Goal: Check status

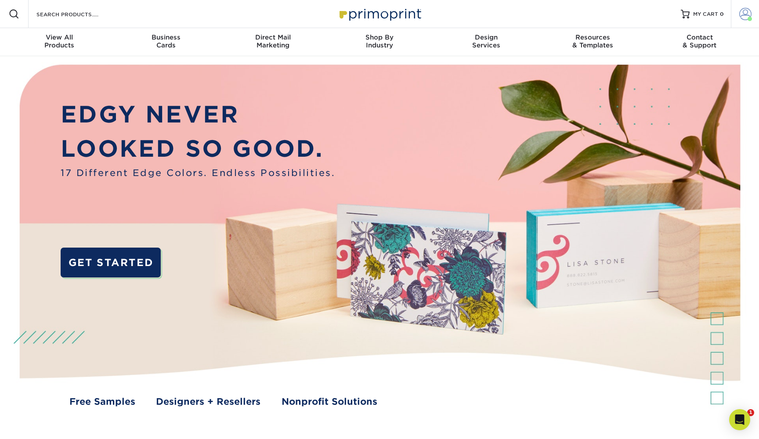
click at [746, 11] on span at bounding box center [745, 14] width 12 height 12
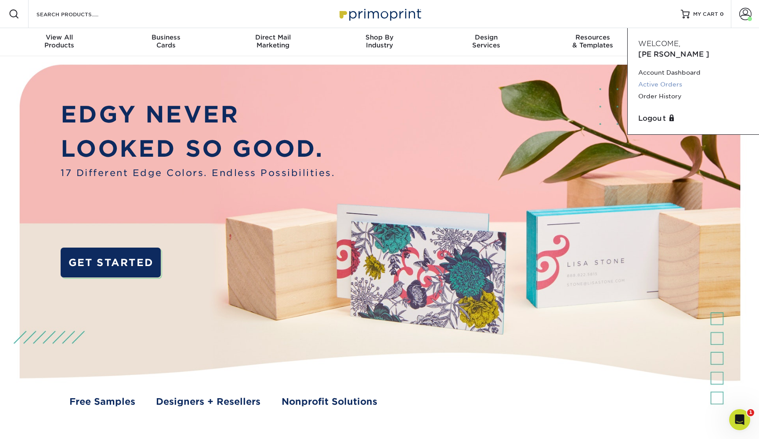
click at [647, 79] on link "Active Orders" at bounding box center [693, 85] width 110 height 12
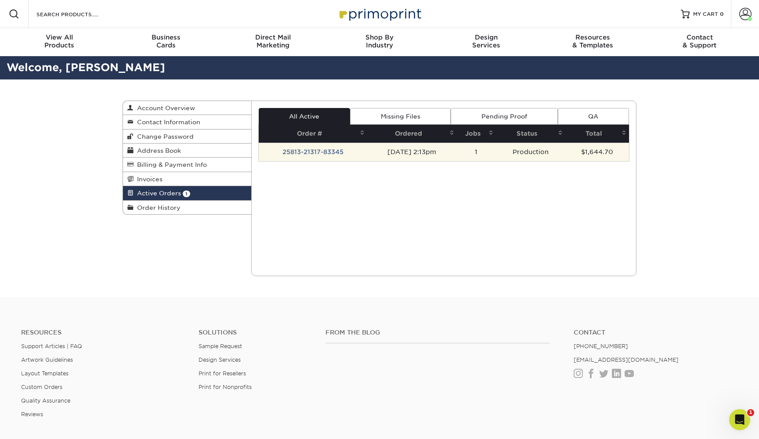
click at [324, 154] on td "25813-21317-83345" at bounding box center [313, 152] width 108 height 18
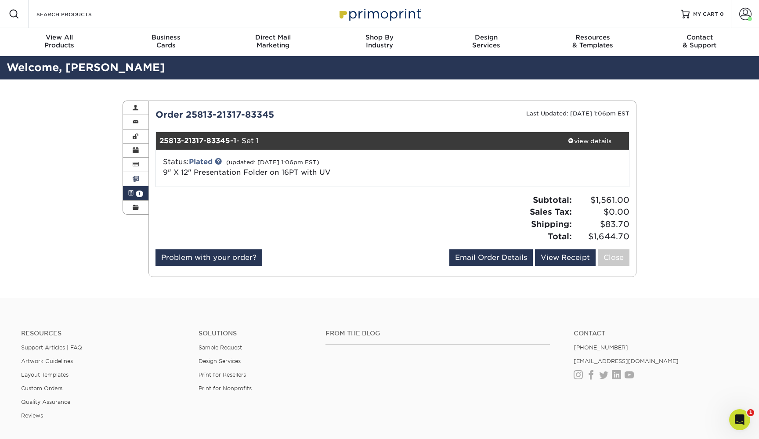
click at [136, 174] on link "Invoices" at bounding box center [135, 179] width 25 height 14
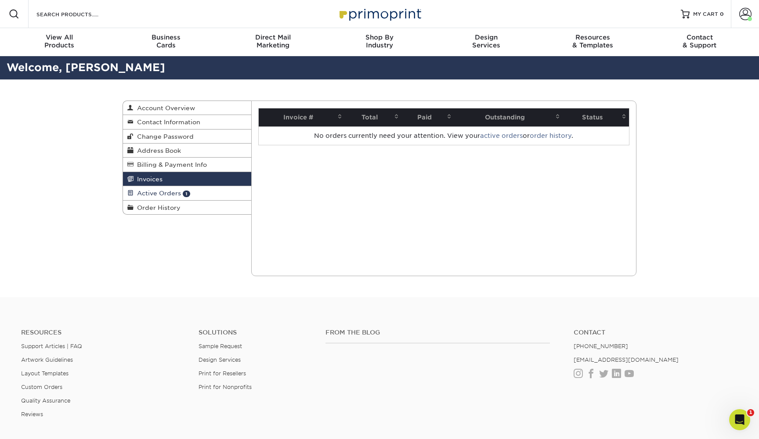
click at [145, 192] on span "Active Orders" at bounding box center [157, 193] width 47 height 7
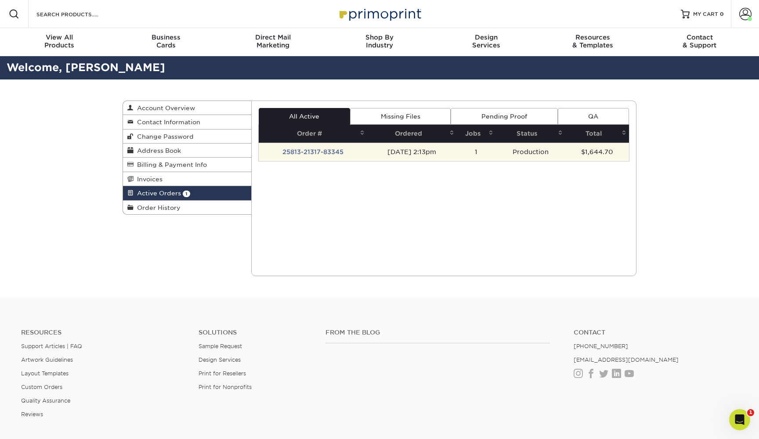
click at [311, 151] on td "25813-21317-83345" at bounding box center [313, 152] width 108 height 18
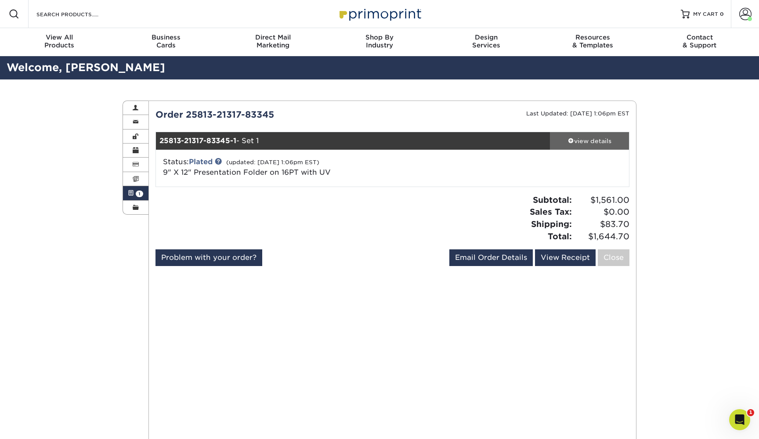
click at [589, 142] on div "view details" at bounding box center [589, 141] width 79 height 9
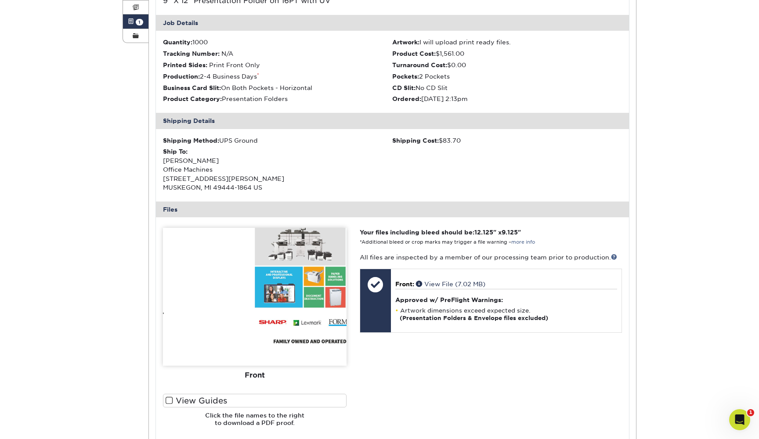
scroll to position [172, 0]
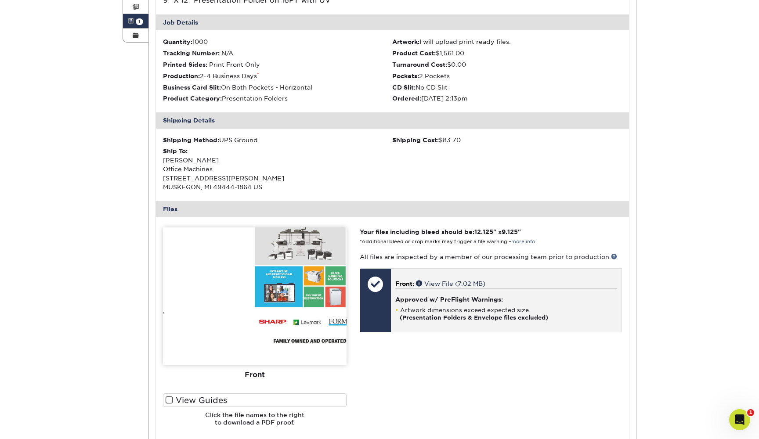
click at [423, 300] on div "Approved w/ PreFlight Warnings: Artwork dimensions exceed expected size. (Prese…" at bounding box center [506, 305] width 222 height 33
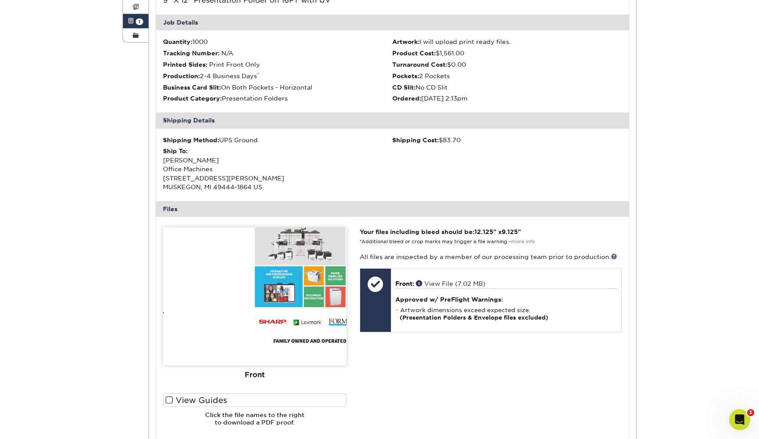
click at [524, 239] on link "more info" at bounding box center [523, 242] width 24 height 6
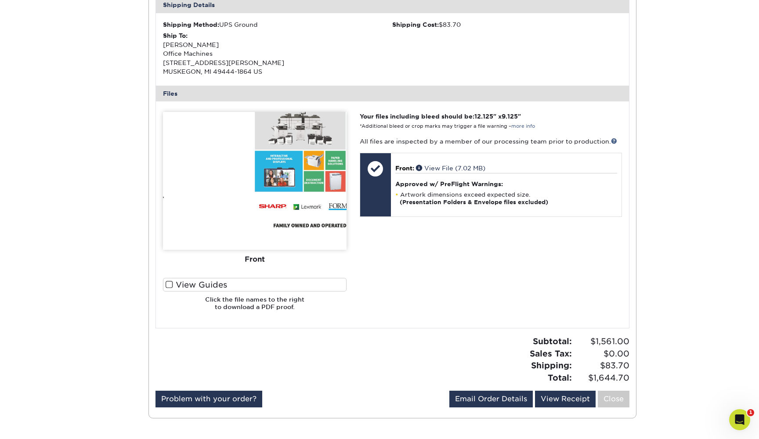
scroll to position [289, 0]
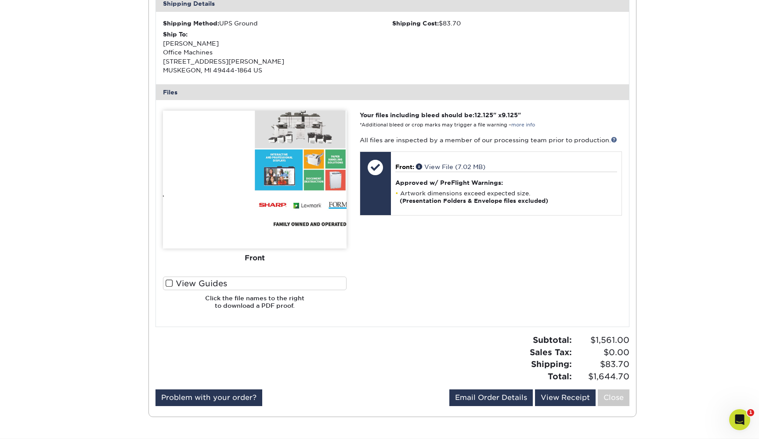
click at [166, 279] on span at bounding box center [169, 283] width 7 height 8
click at [0, 0] on input "View Guides" at bounding box center [0, 0] width 0 height 0
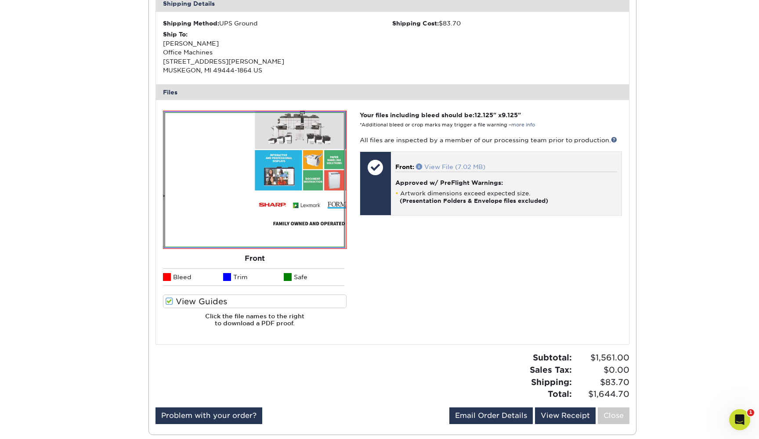
click at [448, 164] on link "View File (7.02 MB)" at bounding box center [450, 166] width 69 height 7
